Goal: Find contact information: Find contact information

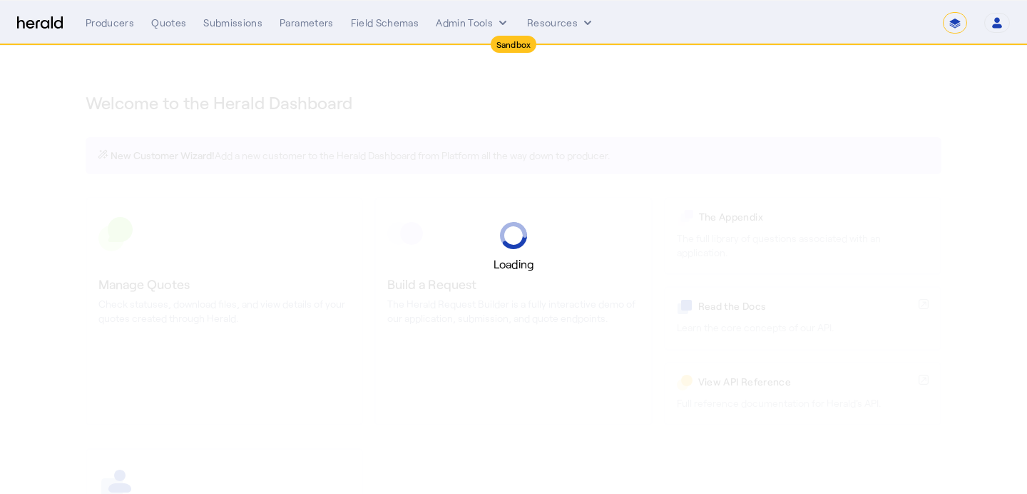
select select "*******"
select select "pfm_2v8p_herald_api"
click at [954, 21] on select "**********" at bounding box center [955, 22] width 24 height 21
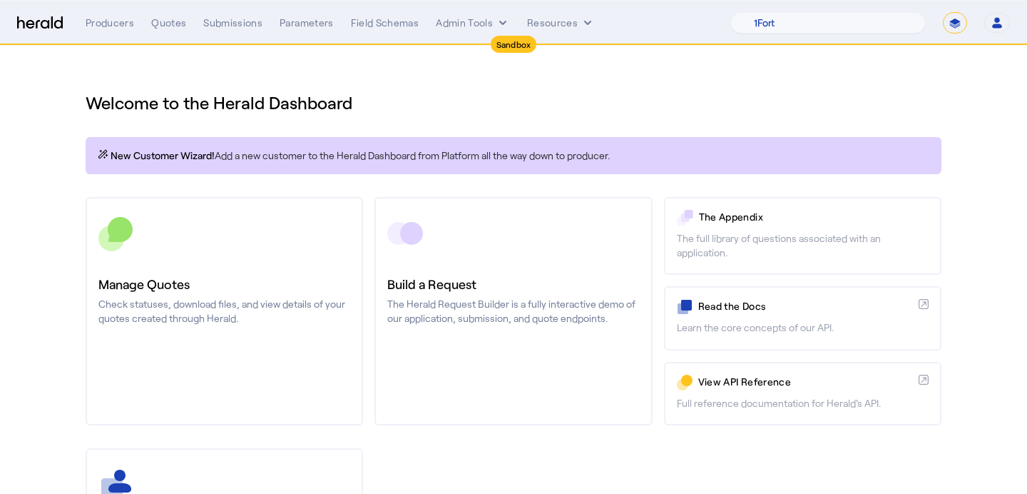
select select "**********"
click at [943, 12] on select "**********" at bounding box center [955, 22] width 24 height 21
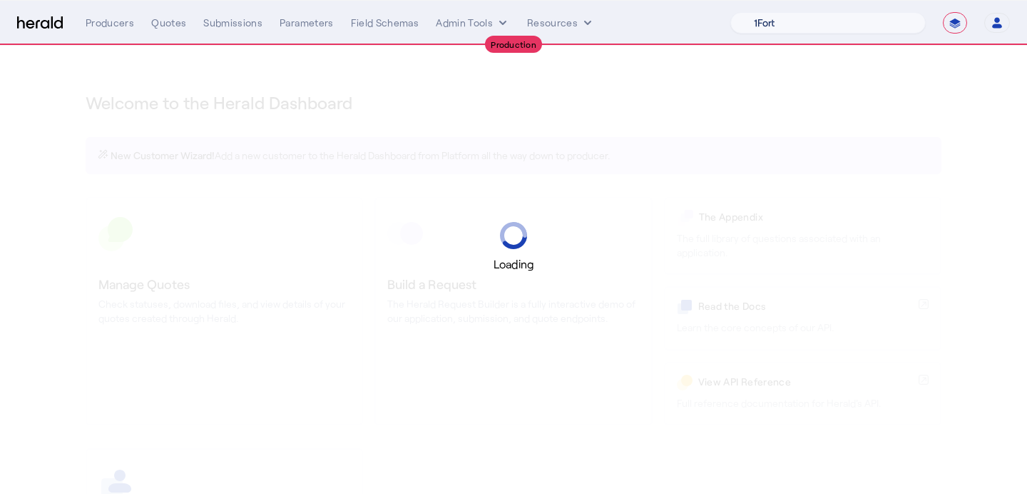
click at [865, 23] on select "1Fort Acrisure Acturis Affinity Advisors Affinity Risk Agentero AmWins Anzen Ao…" at bounding box center [827, 22] width 195 height 21
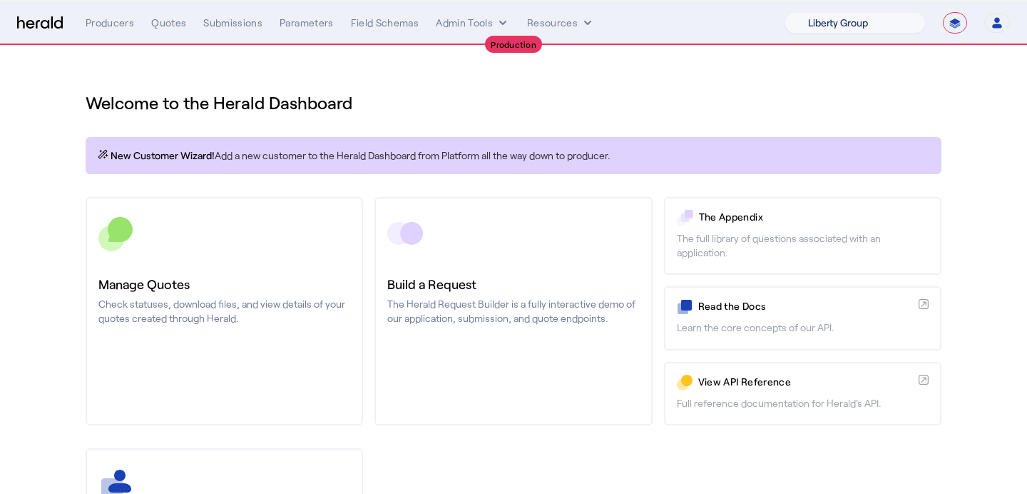
click at [785, 12] on select "1Fort Affinity Risk Billy BindHQ Bunker CRC Campus Coverage Citadel Fifthwall F…" at bounding box center [855, 22] width 141 height 21
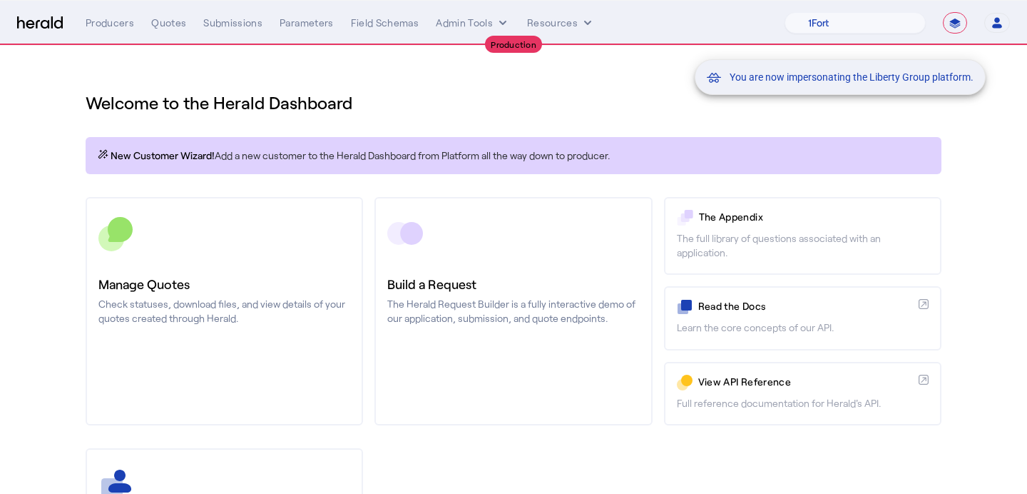
click at [205, 287] on div "You are now impersonating the Liberty Group platform." at bounding box center [513, 247] width 1027 height 494
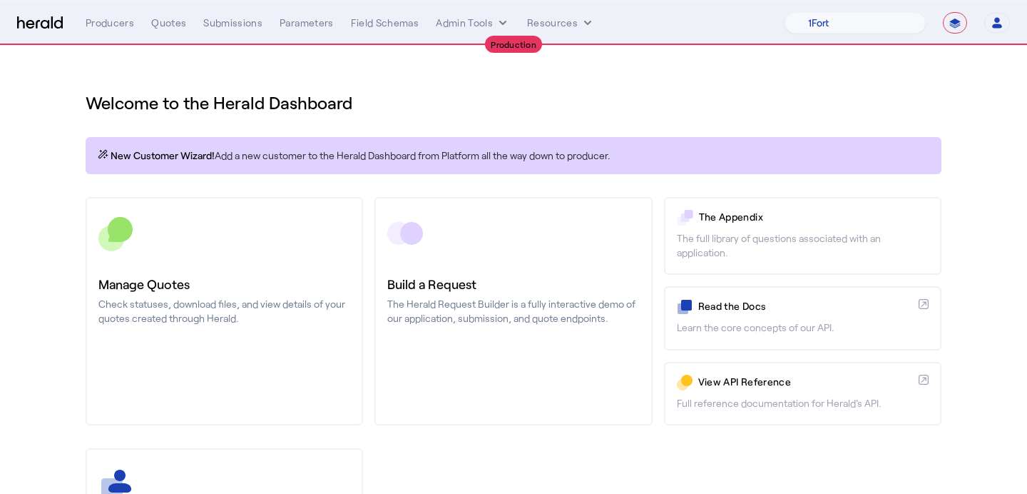
click at [205, 287] on h3 "Manage Quotes" at bounding box center [224, 284] width 252 height 20
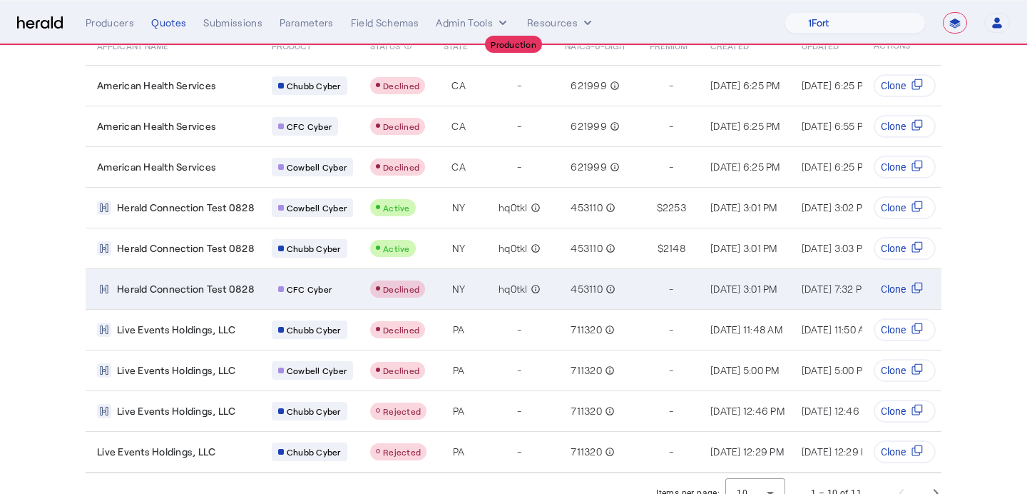
scroll to position [146, 0]
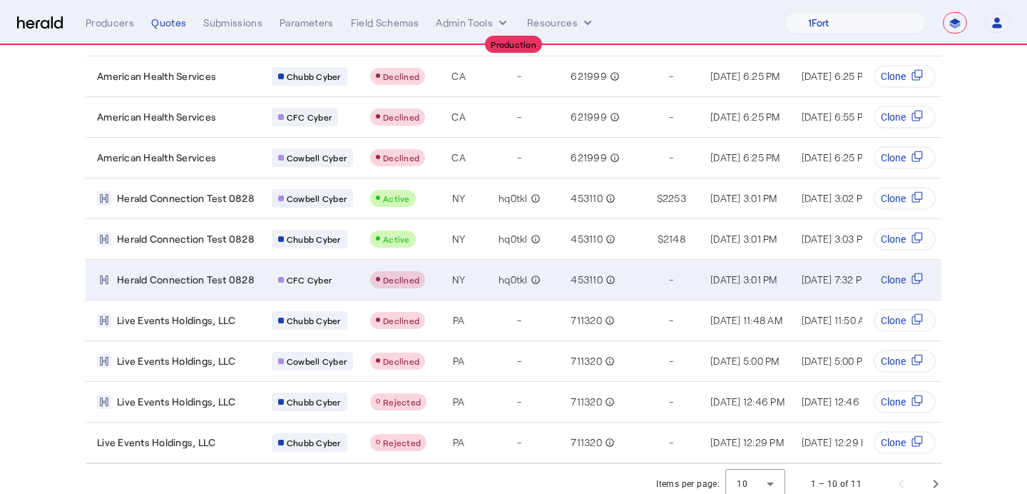
click at [386, 280] on span "Declined" at bounding box center [401, 280] width 36 height 10
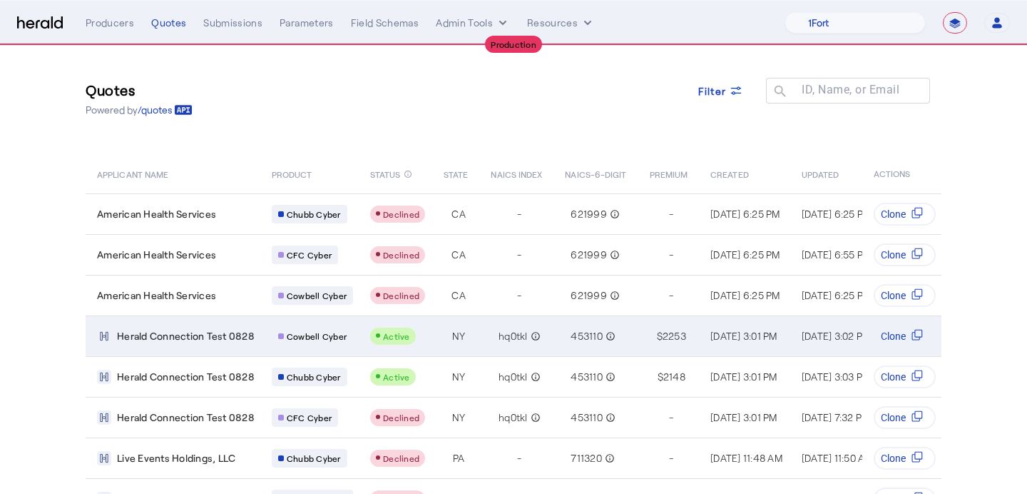
scroll to position [0, 0]
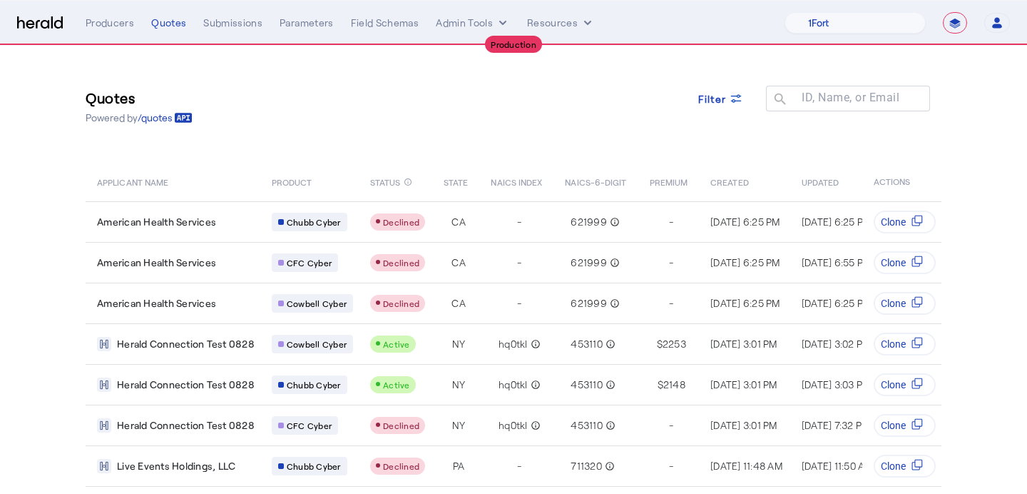
click at [867, 39] on nav "**********" at bounding box center [513, 23] width 1027 height 44
click at [878, 26] on select "1Fort Affinity Risk Billy BindHQ Bunker CRC Campus Coverage Citadel Fifthwall F…" at bounding box center [855, 22] width 141 height 21
click at [785, 12] on select "1Fort Affinity Risk Billy BindHQ Bunker CRC Campus Coverage Citadel Fifthwall F…" at bounding box center [855, 22] width 141 height 21
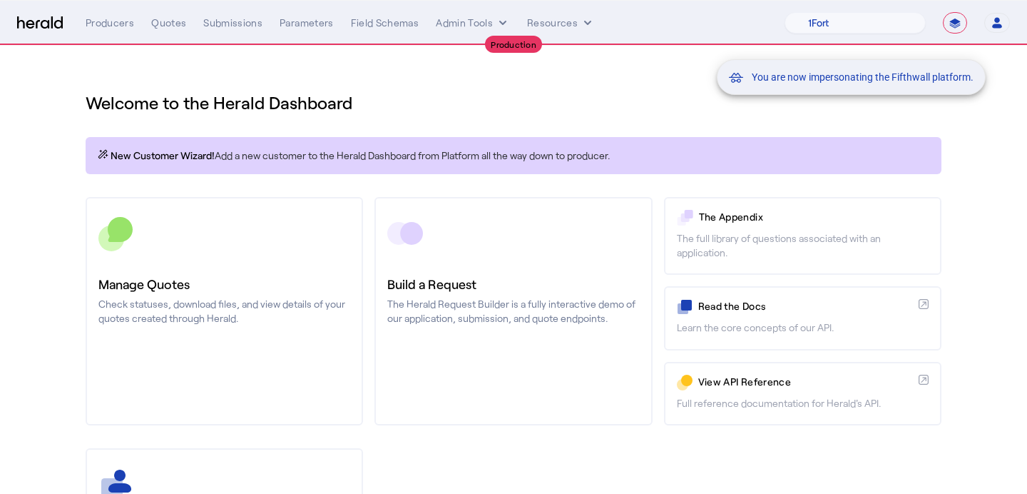
click at [114, 31] on div "You are now impersonating the Fifthwall platform." at bounding box center [513, 247] width 1027 height 494
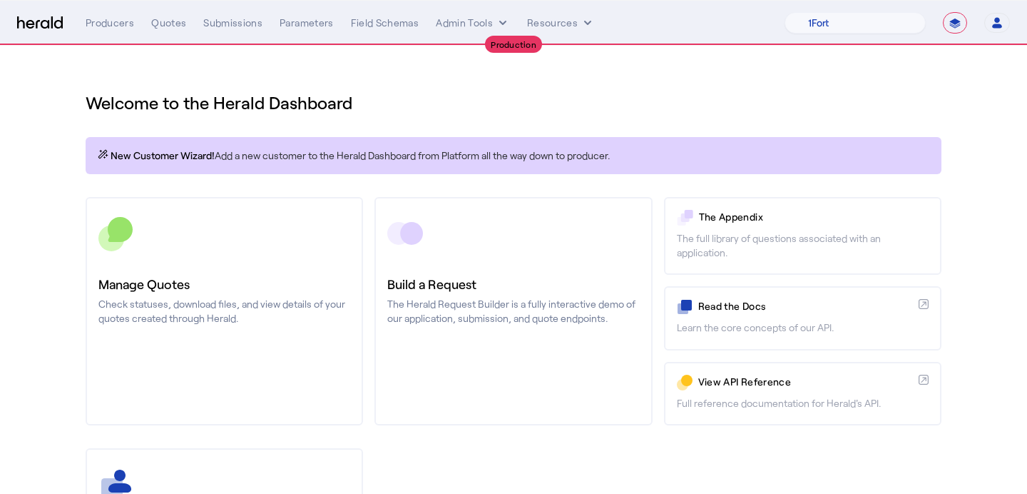
click at [114, 31] on div "**********" at bounding box center [548, 22] width 924 height 21
click at [115, 23] on div "Producers" at bounding box center [110, 23] width 49 height 14
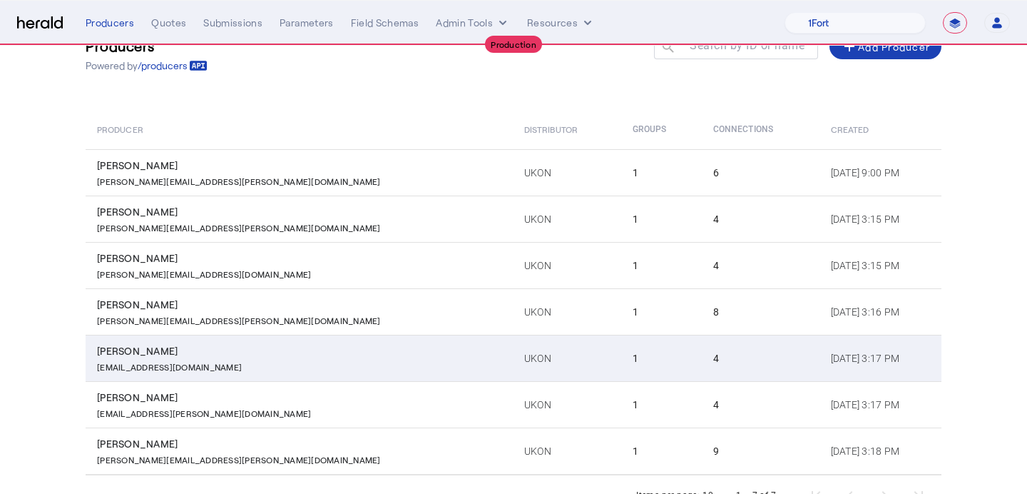
scroll to position [93, 0]
click at [513, 340] on td "UKON" at bounding box center [567, 356] width 108 height 46
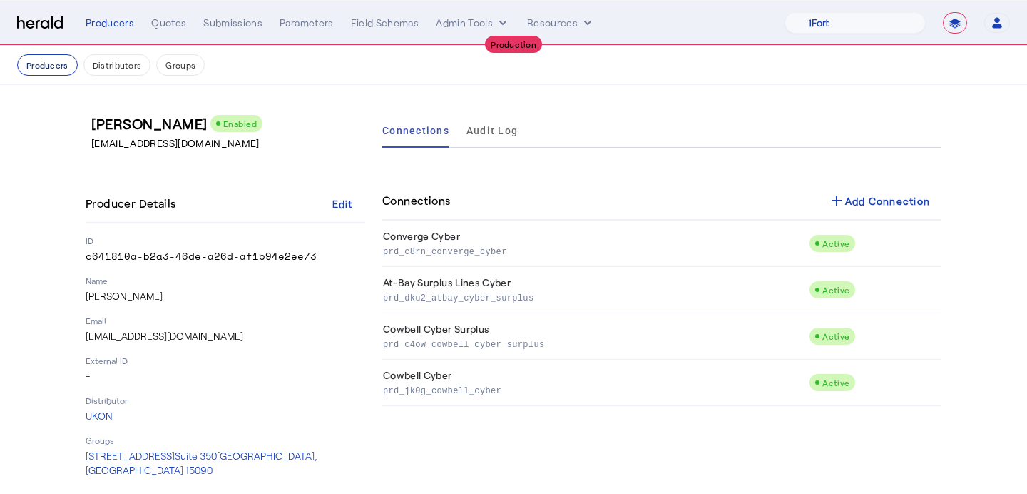
click at [50, 71] on button "Producers" at bounding box center [47, 64] width 61 height 21
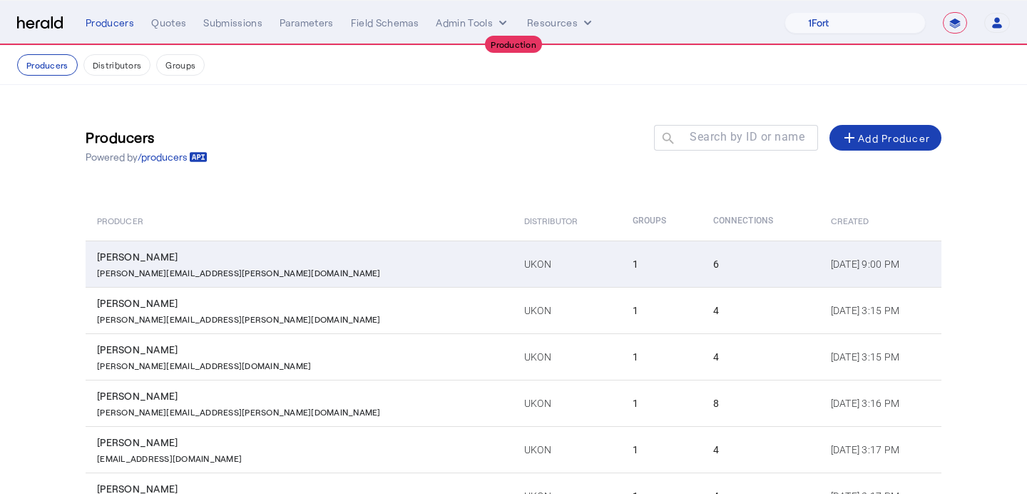
scroll to position [141, 0]
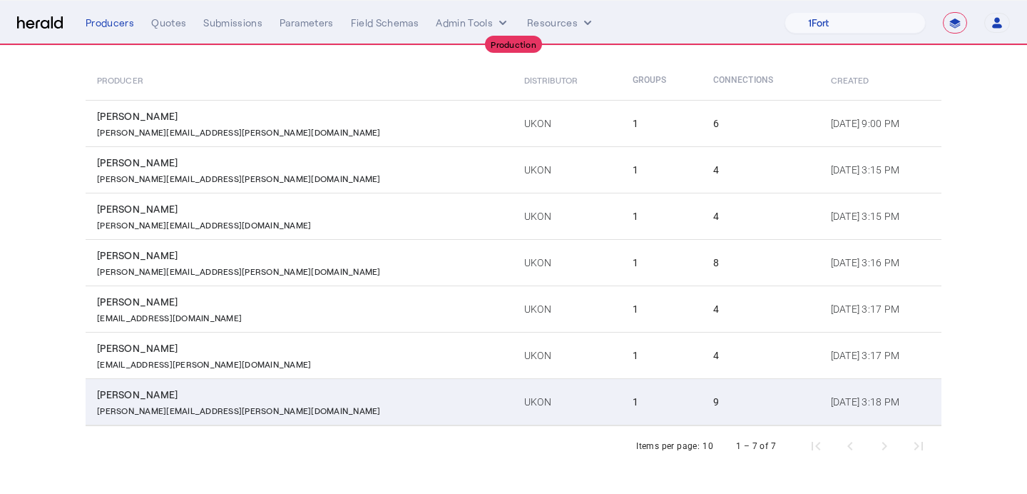
click at [513, 398] on td "UKON" at bounding box center [567, 401] width 108 height 47
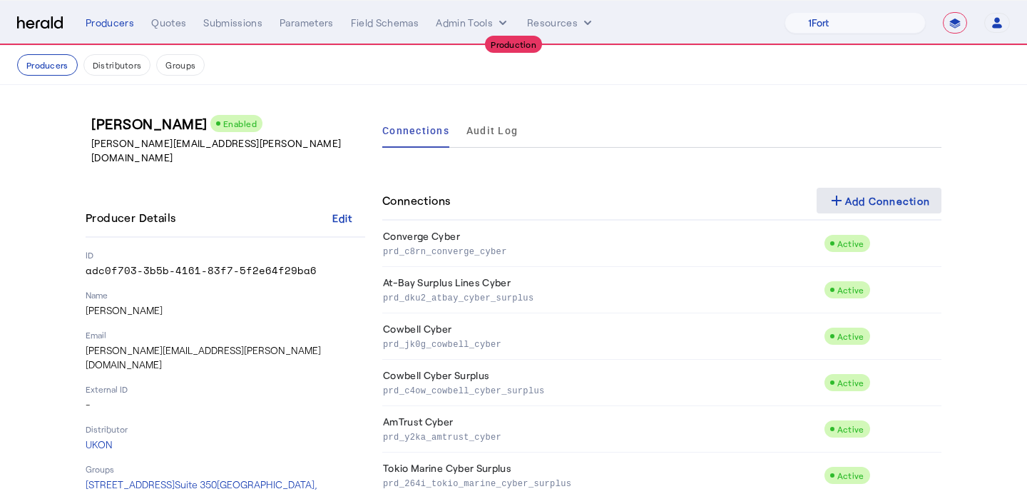
click at [924, 205] on div "add Add Connection" at bounding box center [879, 200] width 103 height 17
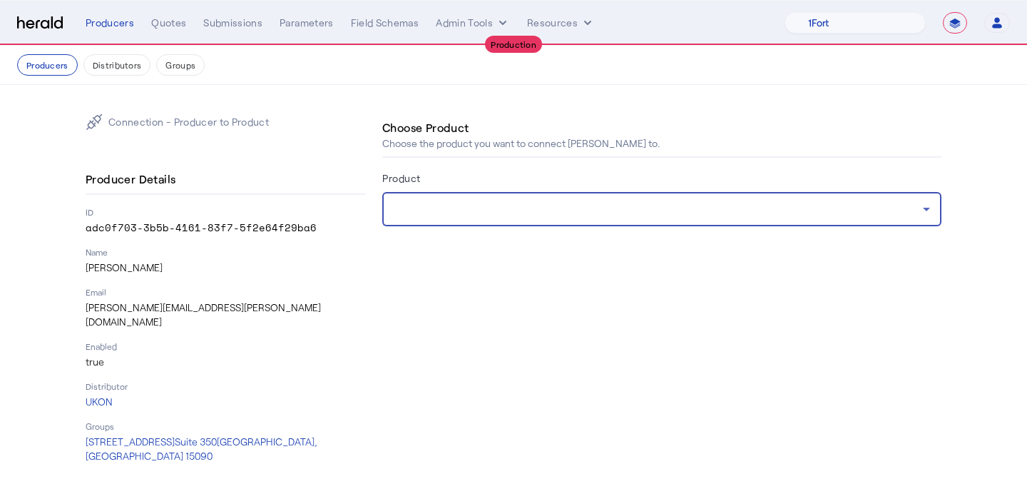
click at [487, 208] on div at bounding box center [658, 208] width 529 height 17
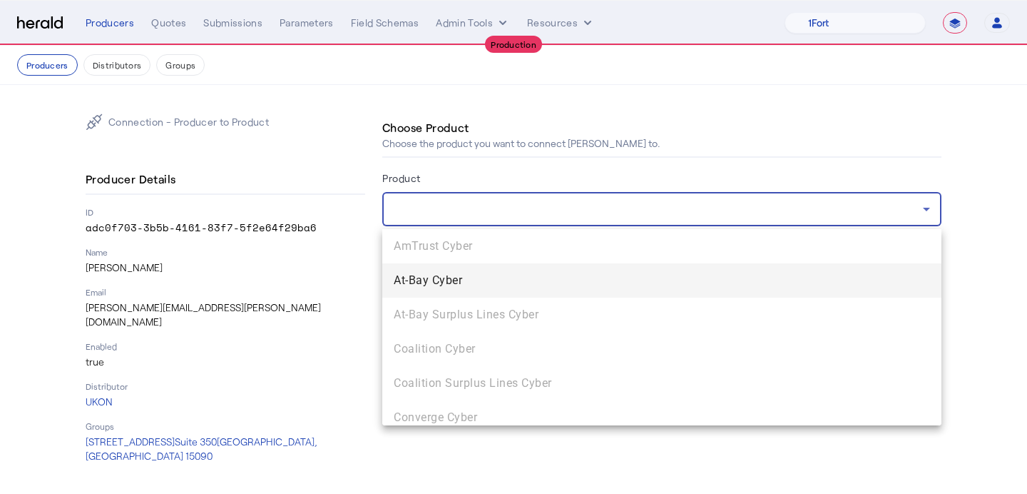
click at [433, 118] on div at bounding box center [513, 247] width 1027 height 494
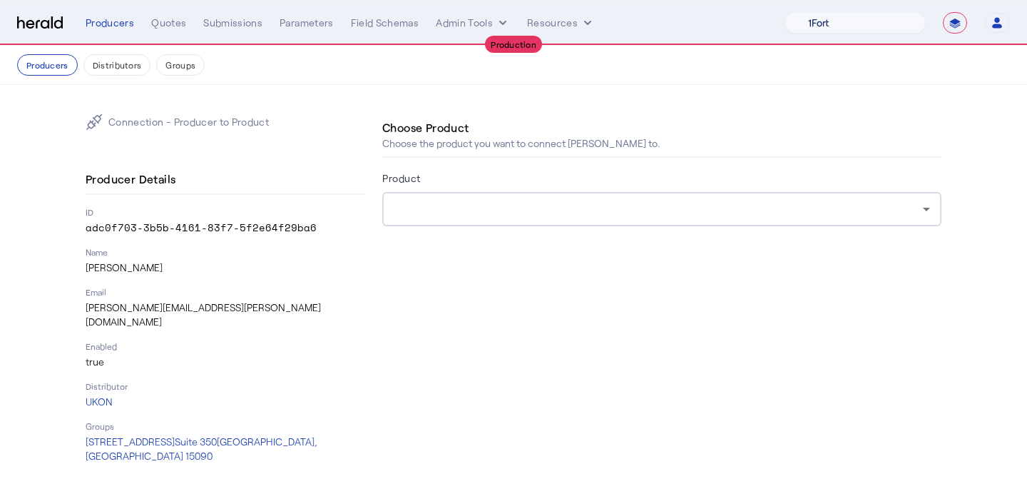
click at [873, 24] on select "1Fort Affinity Risk Billy BindHQ Bunker CRC Campus Coverage Citadel Fifthwall F…" at bounding box center [855, 22] width 141 height 21
click at [785, 12] on select "1Fort Affinity Risk Billy BindHQ Bunker CRC Campus Coverage Citadel Fifthwall F…" at bounding box center [855, 22] width 141 height 21
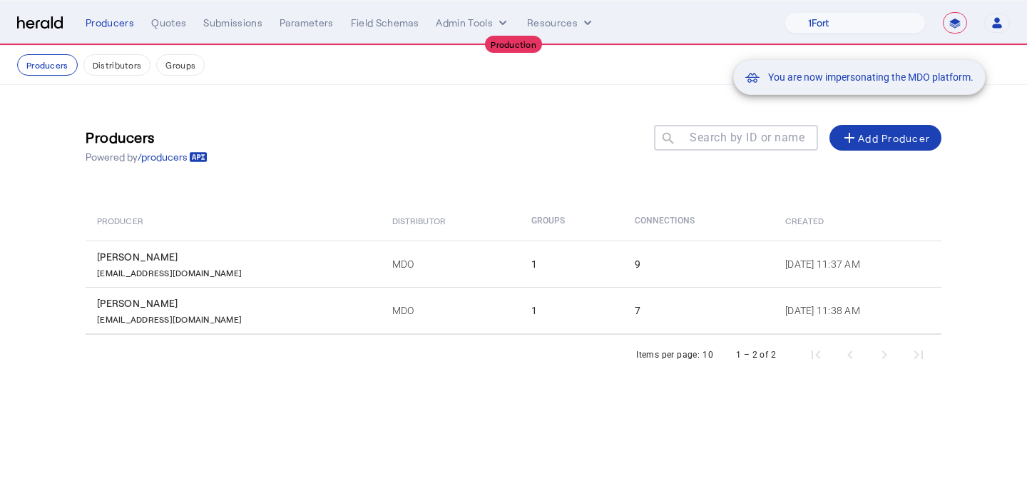
click at [160, 31] on div "You are now impersonating the MDO platform." at bounding box center [513, 247] width 1027 height 494
click at [163, 25] on div "You are now impersonating the MDO platform." at bounding box center [513, 247] width 1027 height 494
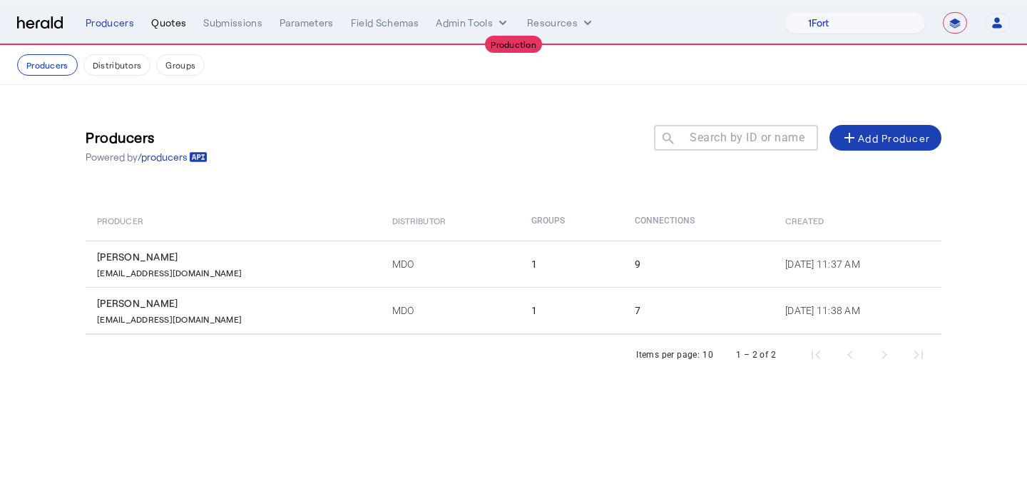
click at [165, 22] on div "Quotes" at bounding box center [168, 23] width 35 height 14
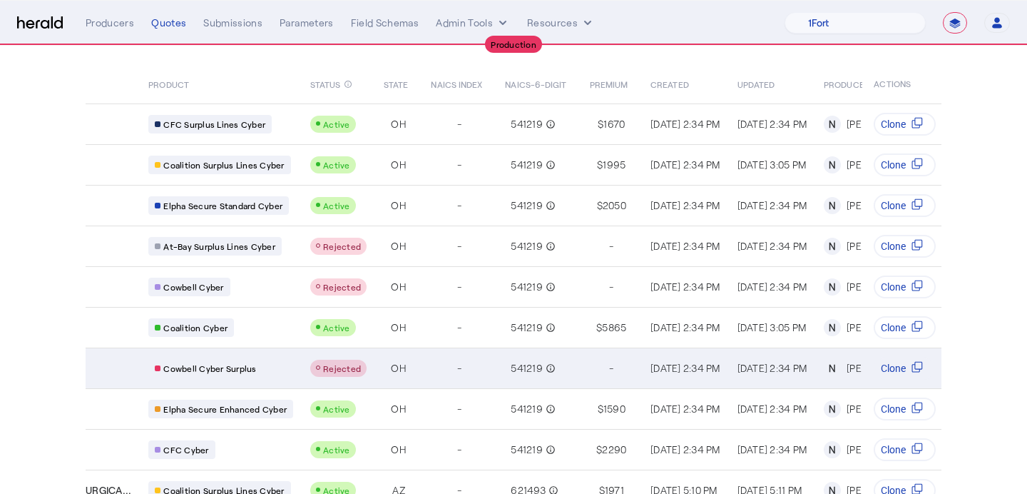
scroll to position [132, 0]
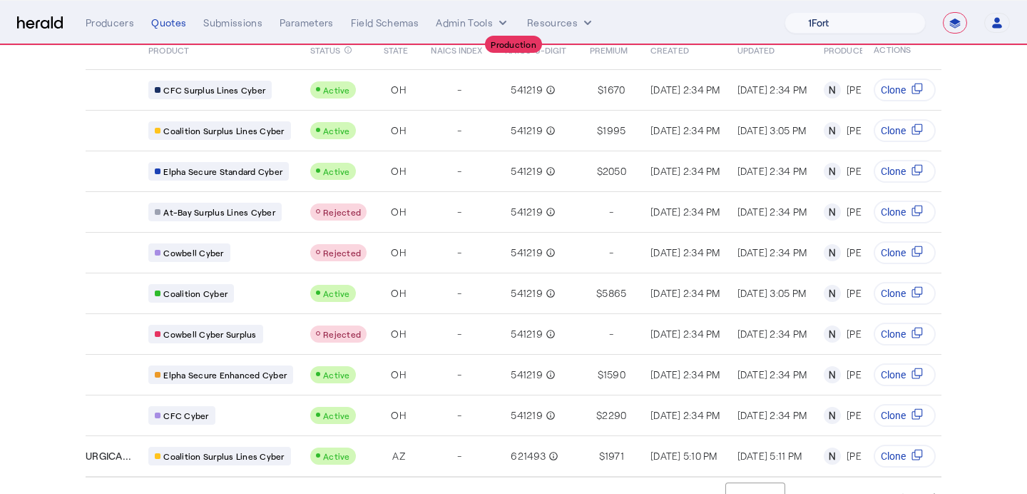
click at [857, 30] on select "1Fort Affinity Risk Billy BindHQ Bunker CRC Campus Coverage Citadel Fifthwall F…" at bounding box center [855, 22] width 141 height 21
click at [785, 12] on select "1Fort Affinity Risk Billy BindHQ Bunker CRC Campus Coverage Citadel Fifthwall F…" at bounding box center [855, 22] width 141 height 21
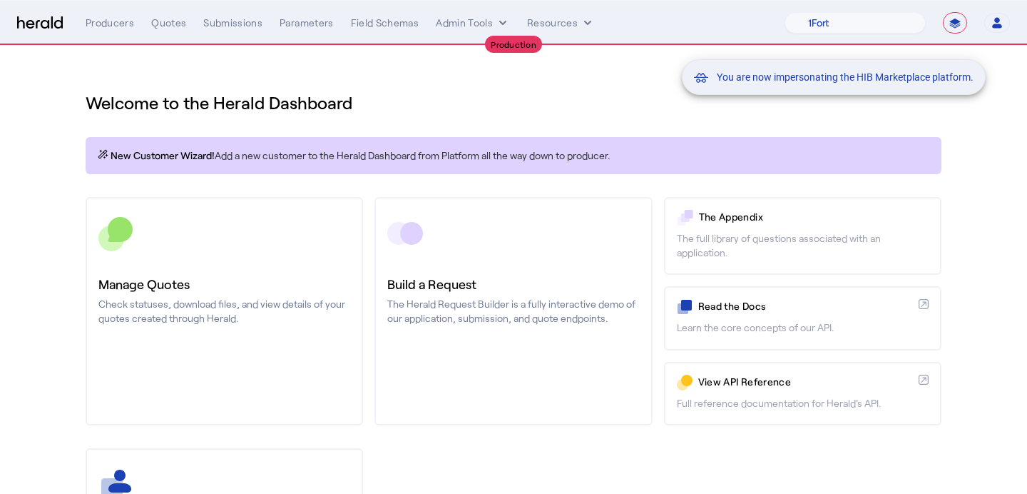
click at [166, 24] on div "You are now impersonating the HIB Marketplace platform." at bounding box center [513, 247] width 1027 height 494
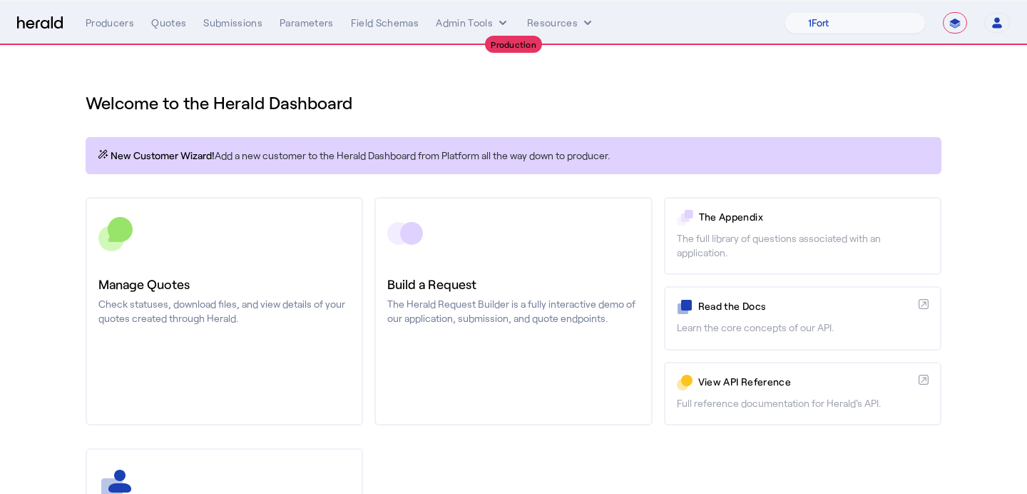
click at [166, 24] on div "Quotes" at bounding box center [168, 23] width 35 height 14
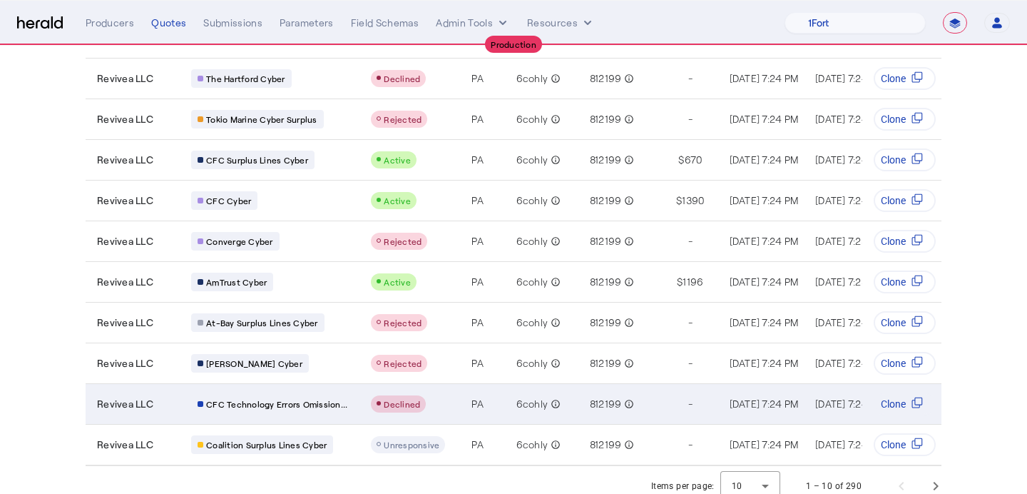
scroll to position [155, 0]
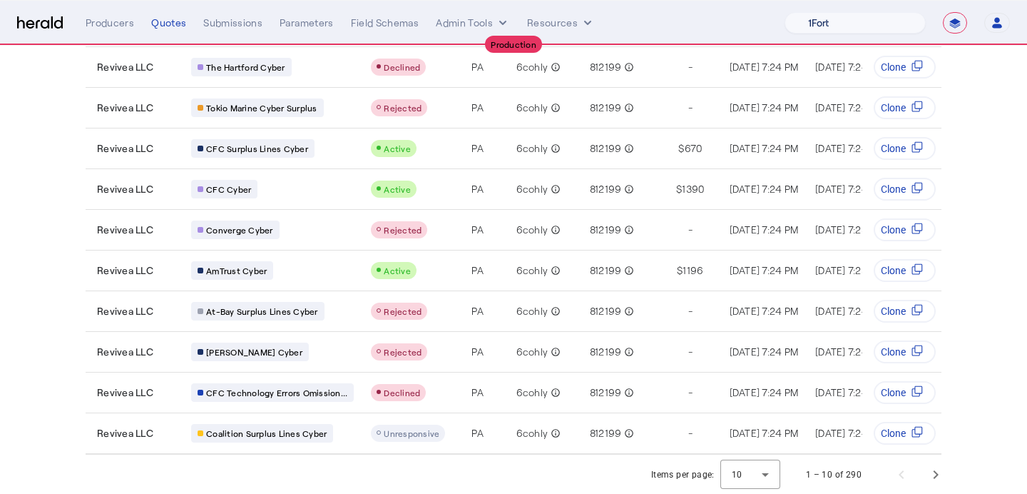
click at [907, 23] on select "1Fort Affinity Risk Billy BindHQ Bunker CRC Campus Coverage Citadel Fifthwall F…" at bounding box center [855, 22] width 141 height 21
click at [785, 12] on select "1Fort Affinity Risk Billy BindHQ Bunker CRC Campus Coverage Citadel Fifthwall F…" at bounding box center [855, 22] width 141 height 21
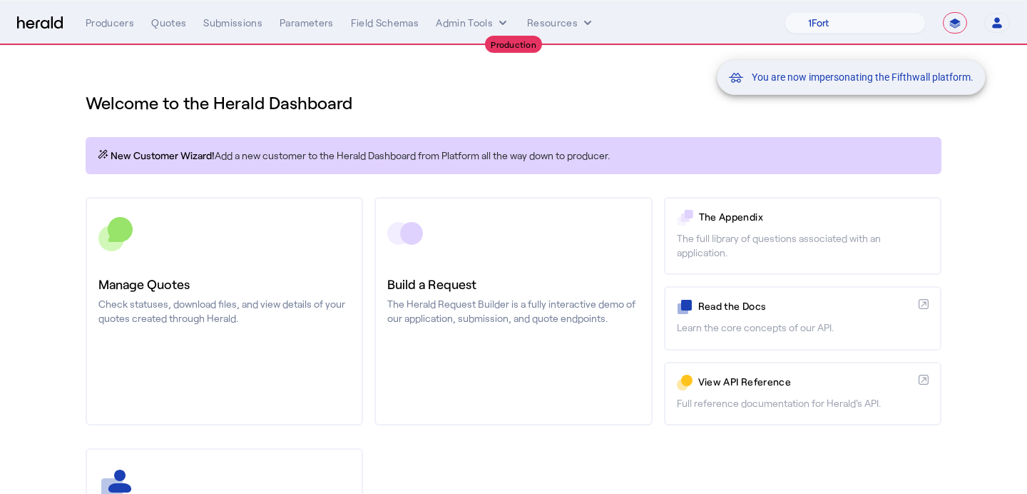
click at [96, 24] on div "You are now impersonating the Fifthwall platform." at bounding box center [513, 247] width 1027 height 494
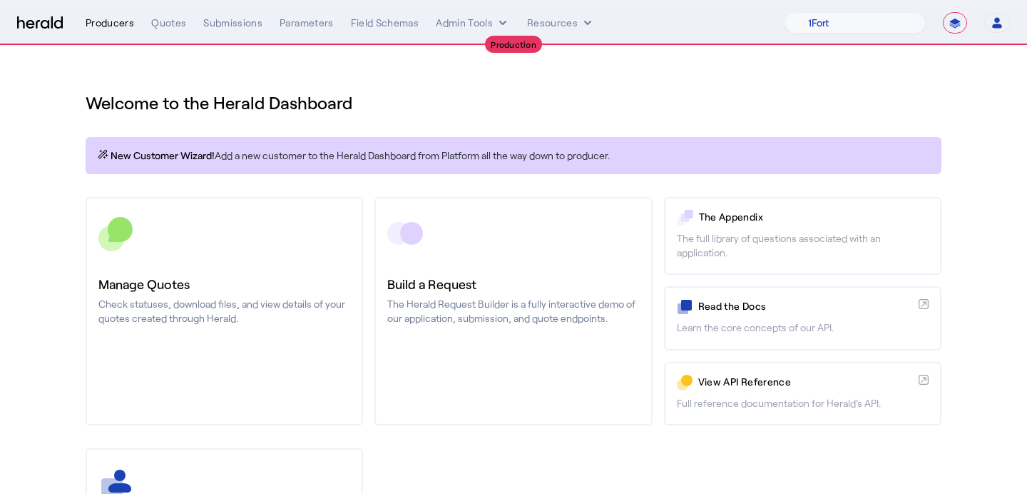
click at [111, 21] on div "Producers" at bounding box center [110, 23] width 49 height 14
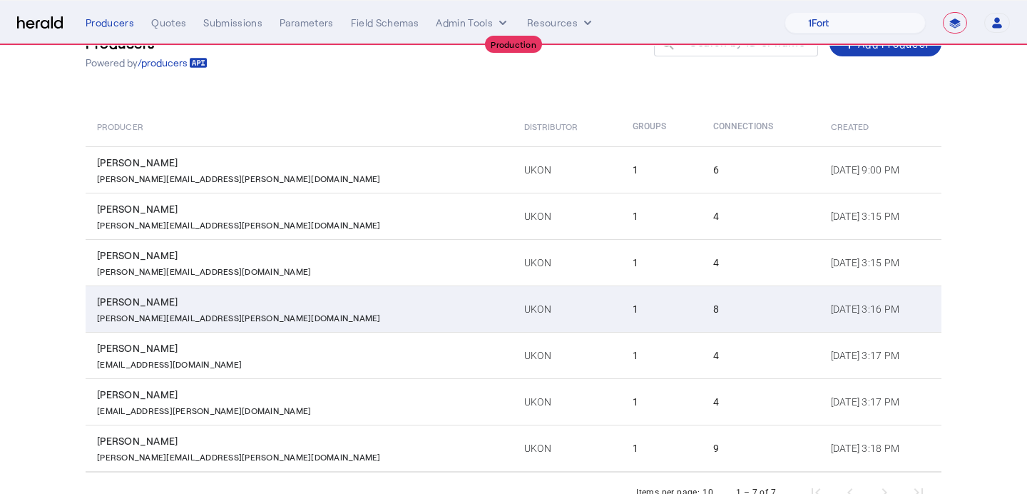
scroll to position [141, 0]
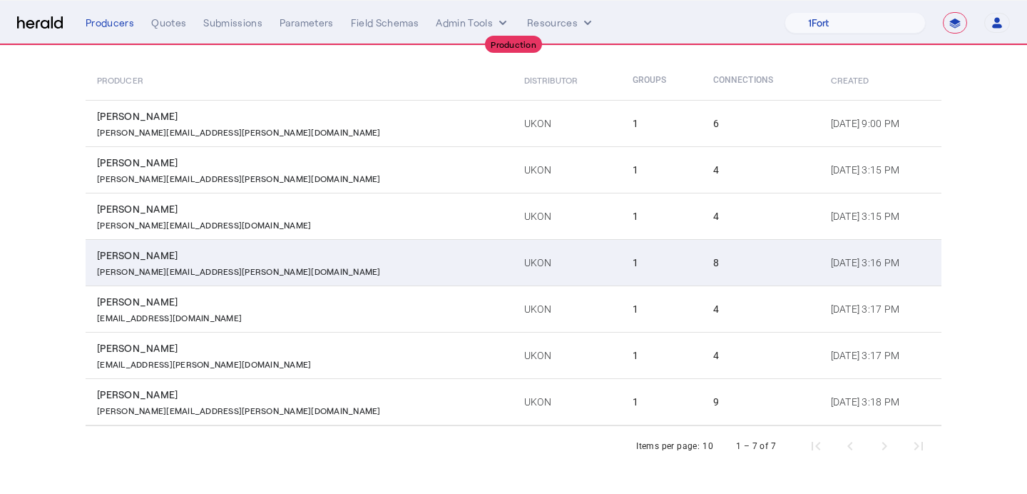
click at [513, 275] on td "UKON" at bounding box center [567, 262] width 108 height 46
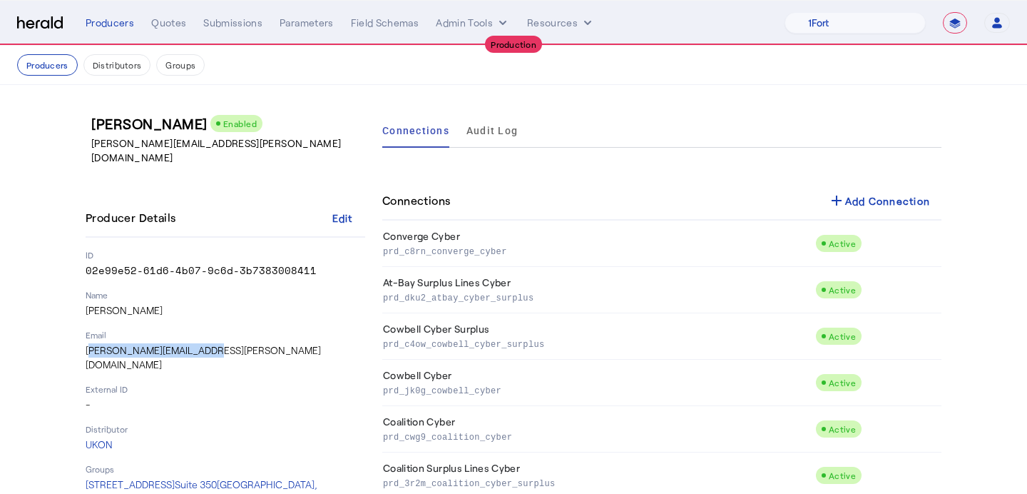
drag, startPoint x: 218, startPoint y: 338, endPoint x: 80, endPoint y: 338, distance: 138.4
click at [80, 338] on div "Lynn Moorehead Enabled Lynn.moorehead@ukon.com Producer Details Edit ID 02e99e5…" at bounding box center [513, 352] width 913 height 535
copy p "Lynn.moorehead@ukon.com"
click at [326, 329] on p "Email" at bounding box center [226, 334] width 280 height 11
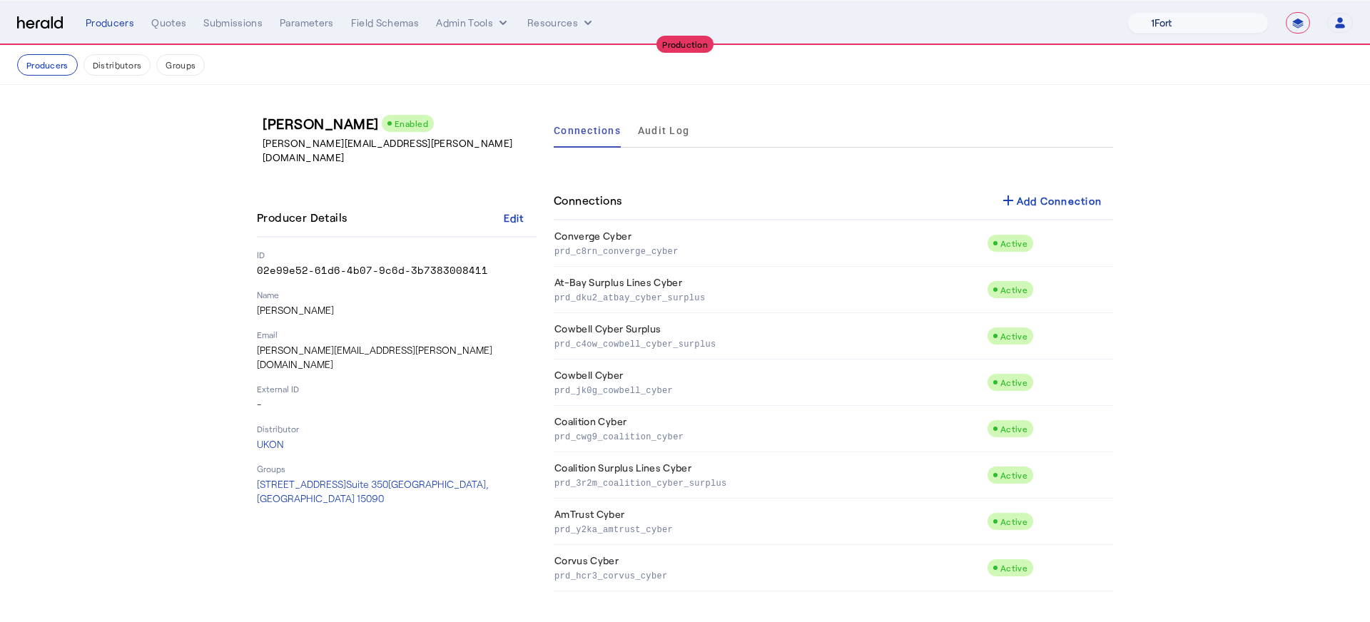
click at [1027, 26] on select "1Fort Affinity Risk Billy BindHQ Bunker CRC Campus Coverage Citadel Fifthwall F…" at bounding box center [1197, 22] width 141 height 21
select select "pfm_d7yf_quotewell"
click at [1027, 12] on select "1Fort Affinity Risk Billy BindHQ Bunker CRC Campus Coverage Citadel Fifthwall F…" at bounding box center [1197, 22] width 141 height 21
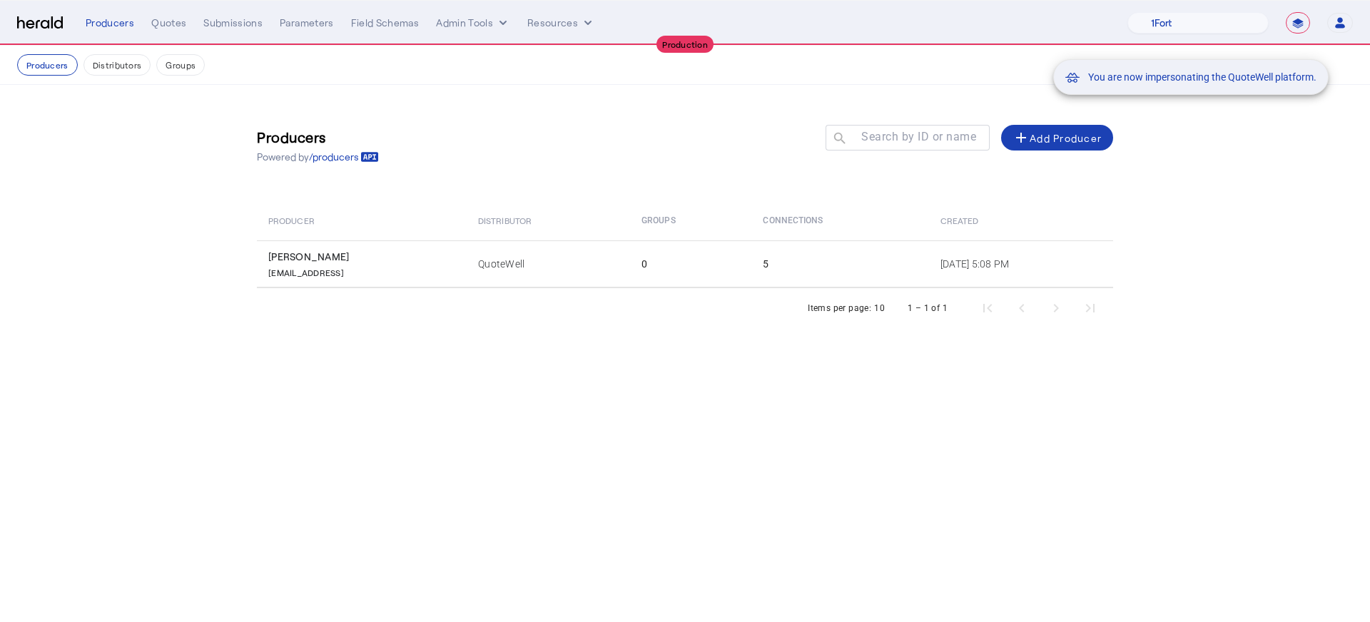
click at [370, 257] on div "You are now impersonating the QuoteWell platform." at bounding box center [685, 311] width 1370 height 622
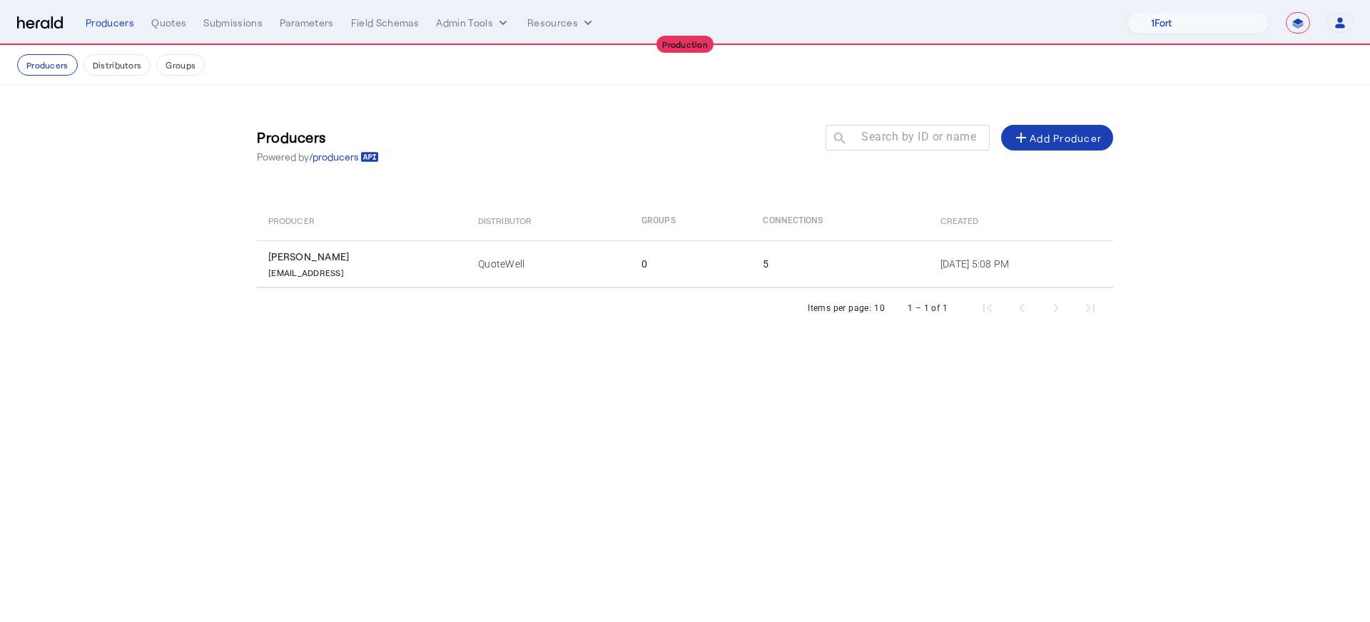
click at [382, 265] on div "brokerage@quotewell.com2" at bounding box center [364, 271] width 193 height 14
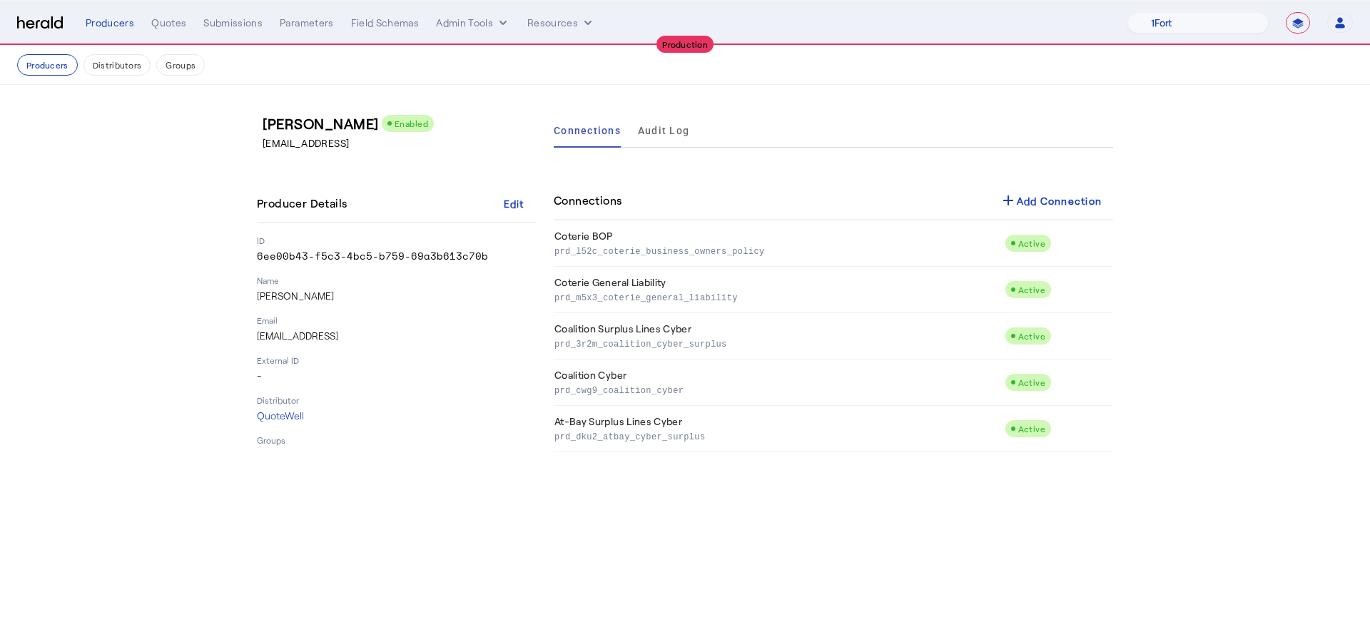
drag, startPoint x: 390, startPoint y: 337, endPoint x: 240, endPoint y: 328, distance: 150.1
click at [240, 328] on div "Tom Brighton Enabled brokerage@quotewell.com2 Producer Details Edit ID 6ee00b43…" at bounding box center [684, 283] width 913 height 396
click at [452, 407] on div "Distributor QuoteWell" at bounding box center [397, 408] width 280 height 29
drag, startPoint x: 417, startPoint y: 340, endPoint x: 243, endPoint y: 327, distance: 174.5
click at [243, 327] on div "Tom Brighton Enabled brokerage@quotewell.com2 Producer Details Edit ID 6ee00b43…" at bounding box center [684, 283] width 913 height 396
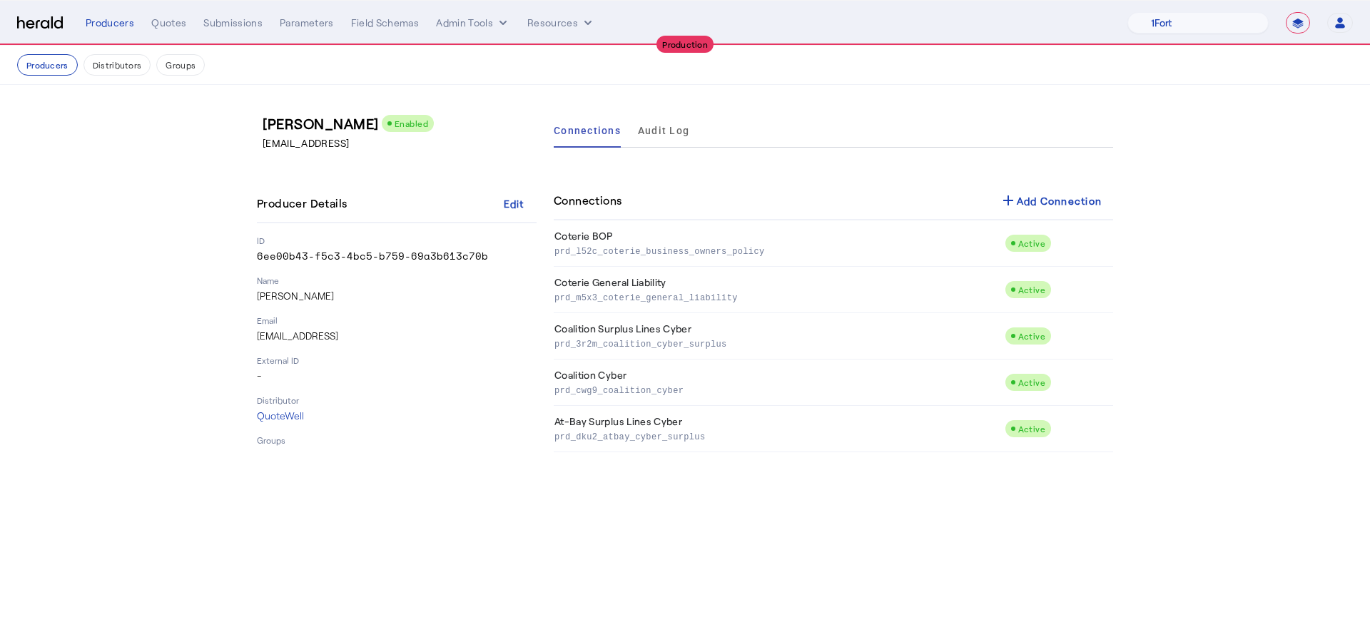
copy p "brokerage@quotewell.com2"
click at [499, 493] on body "**********" at bounding box center [685, 311] width 1370 height 622
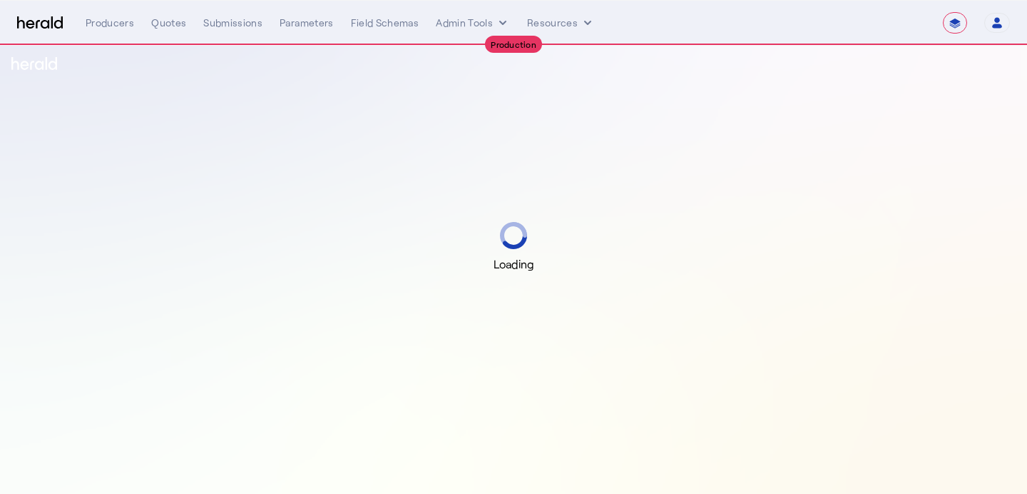
select select "**********"
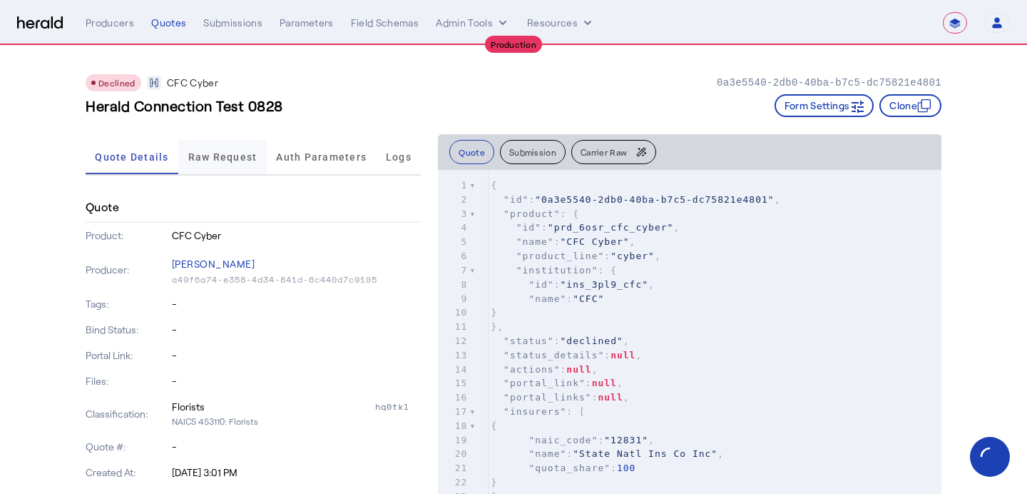
click at [200, 156] on span "Raw Request" at bounding box center [222, 157] width 69 height 10
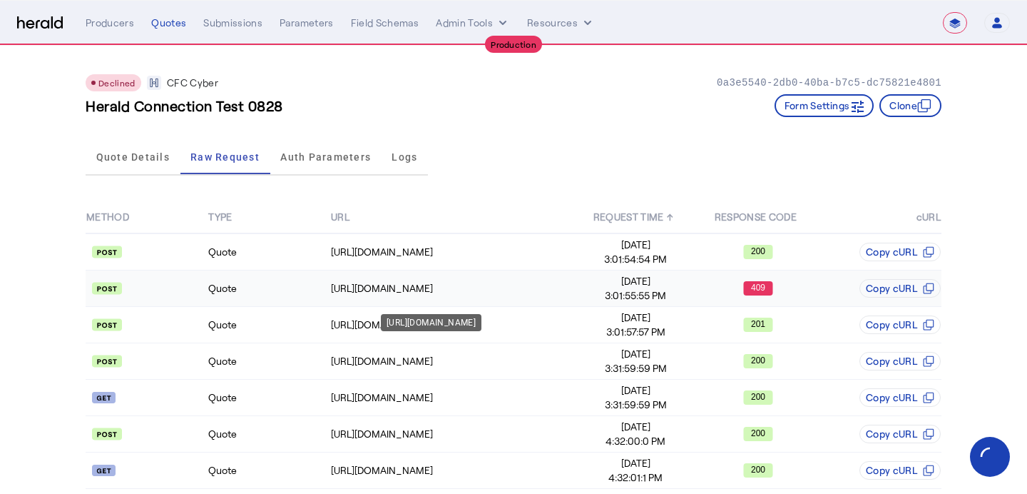
click at [573, 291] on div "https://api.cfcunderwriting.com/v1.2/quotes/create-quote" at bounding box center [452, 288] width 243 height 14
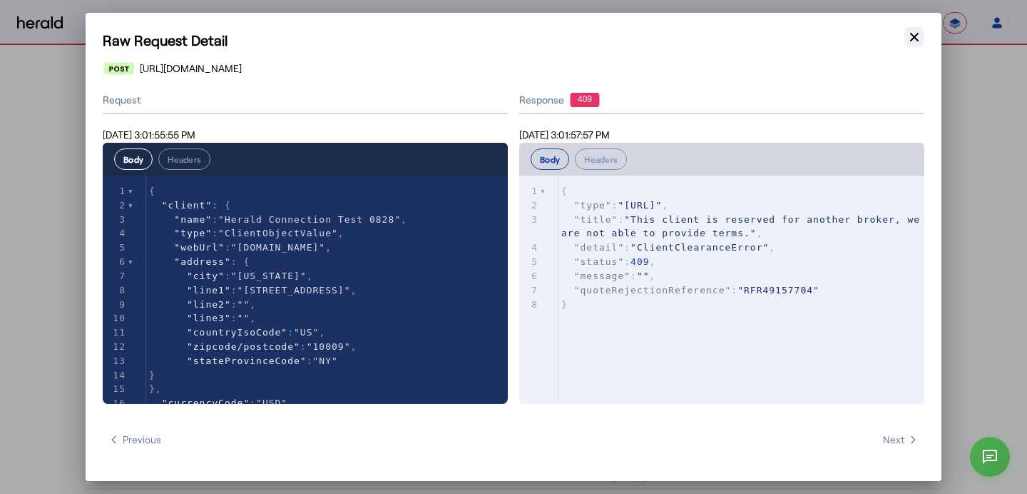
click at [911, 37] on icon "button" at bounding box center [914, 37] width 14 height 14
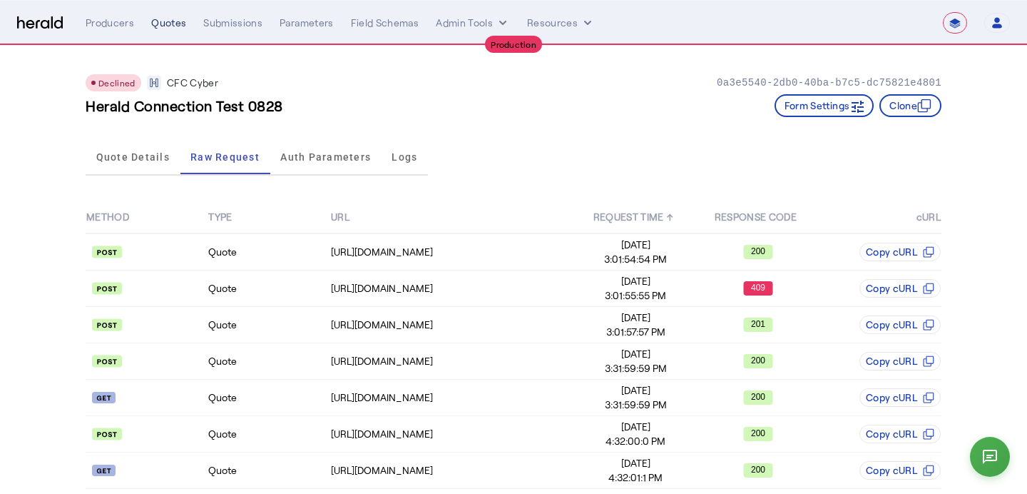
click at [164, 27] on div "Quotes" at bounding box center [168, 23] width 35 height 14
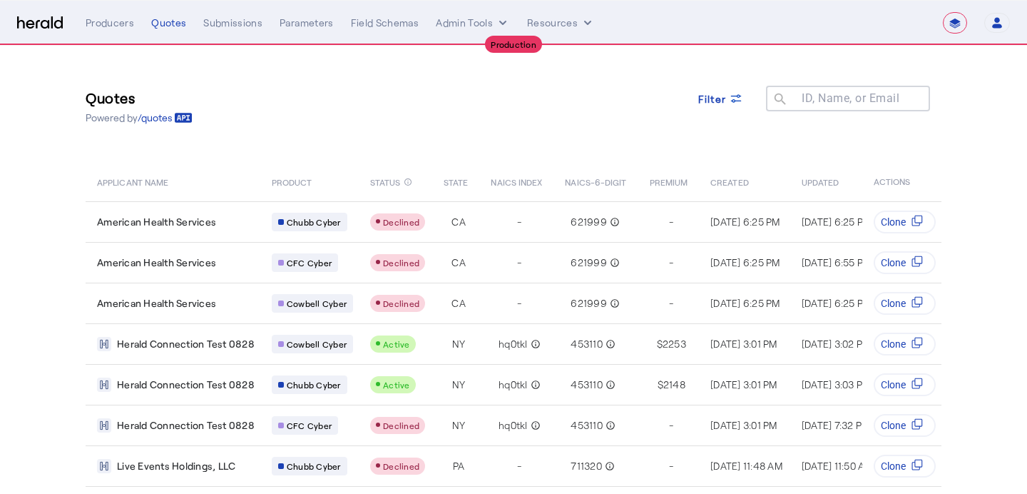
click at [103, 14] on div "**********" at bounding box center [548, 22] width 924 height 21
click at [107, 21] on div "Producers" at bounding box center [110, 23] width 49 height 14
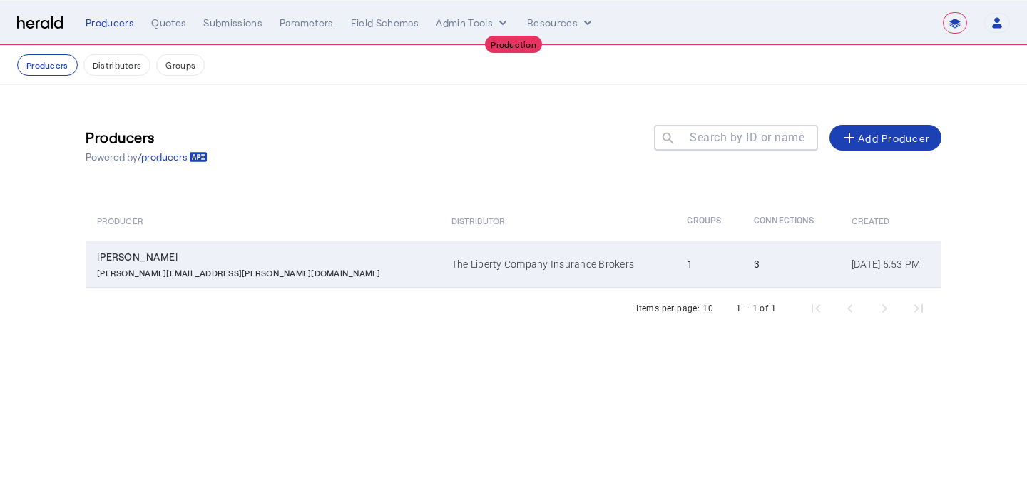
click at [440, 260] on td "The Liberty Company Insurance Brokers" at bounding box center [557, 263] width 235 height 47
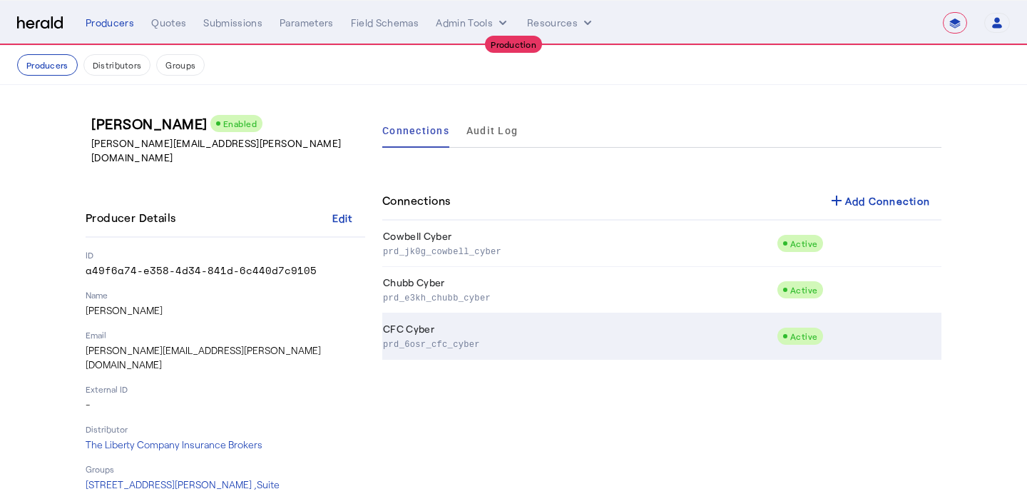
click at [519, 318] on td "CFC Cyber prd_6osr_cfc_cyber" at bounding box center [579, 336] width 394 height 46
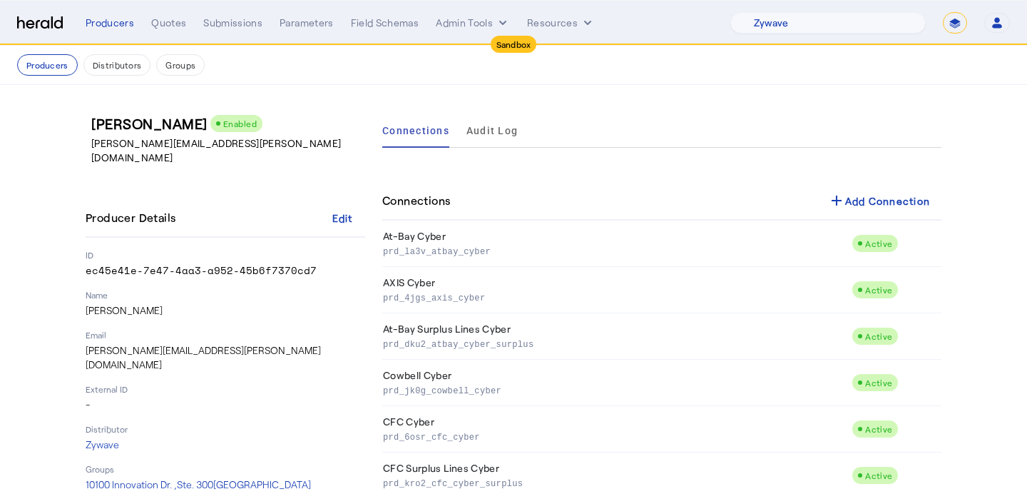
select select "pfm_r9a7_zywave"
select select "*******"
